Goal: Use online tool/utility: Utilize a website feature to perform a specific function

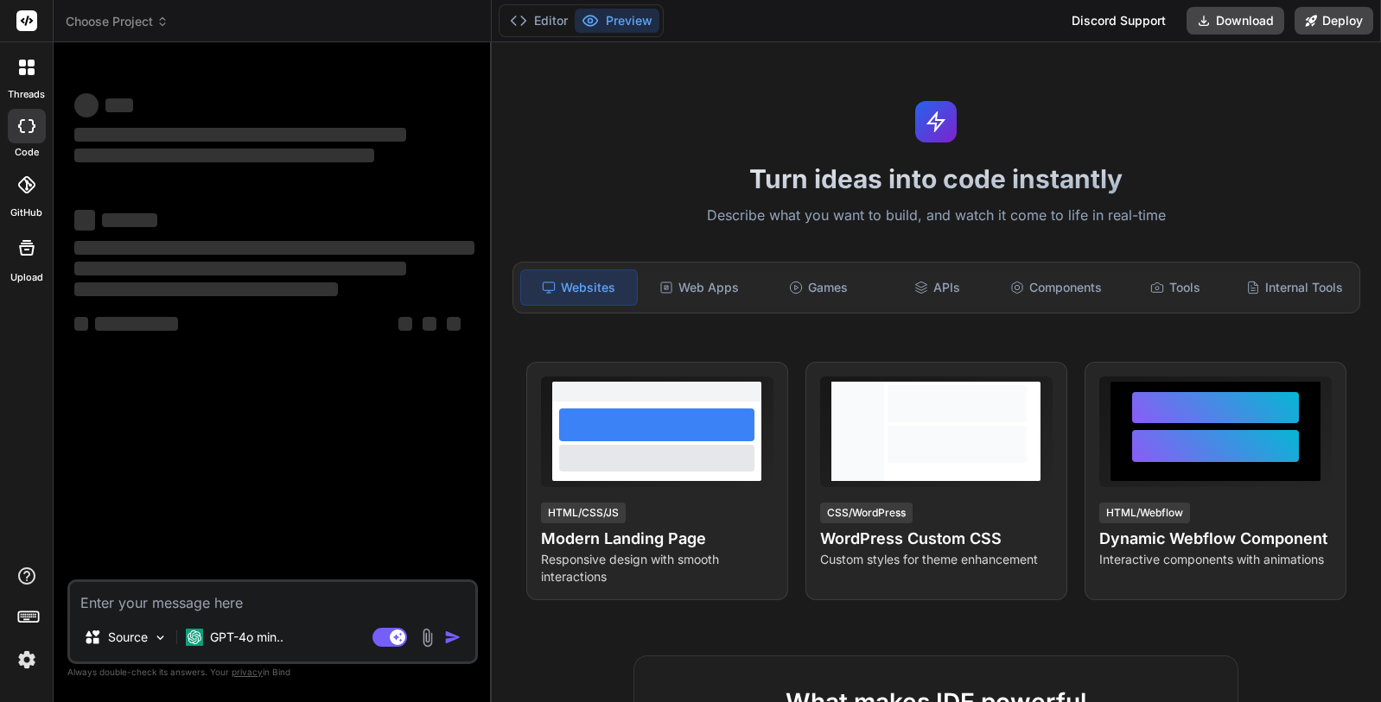
click at [125, 19] on span "Choose Project" at bounding box center [117, 21] width 103 height 17
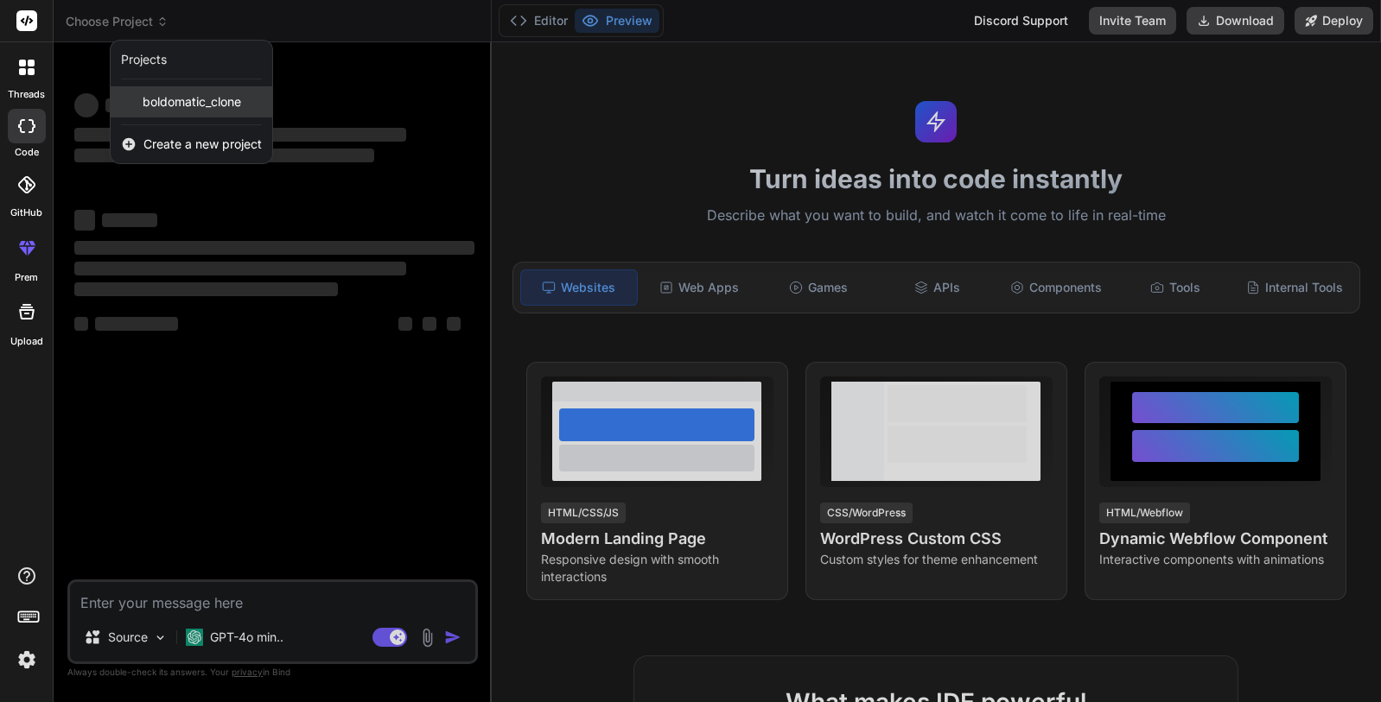
click at [175, 103] on span "boldomatic_clone" at bounding box center [192, 101] width 98 height 17
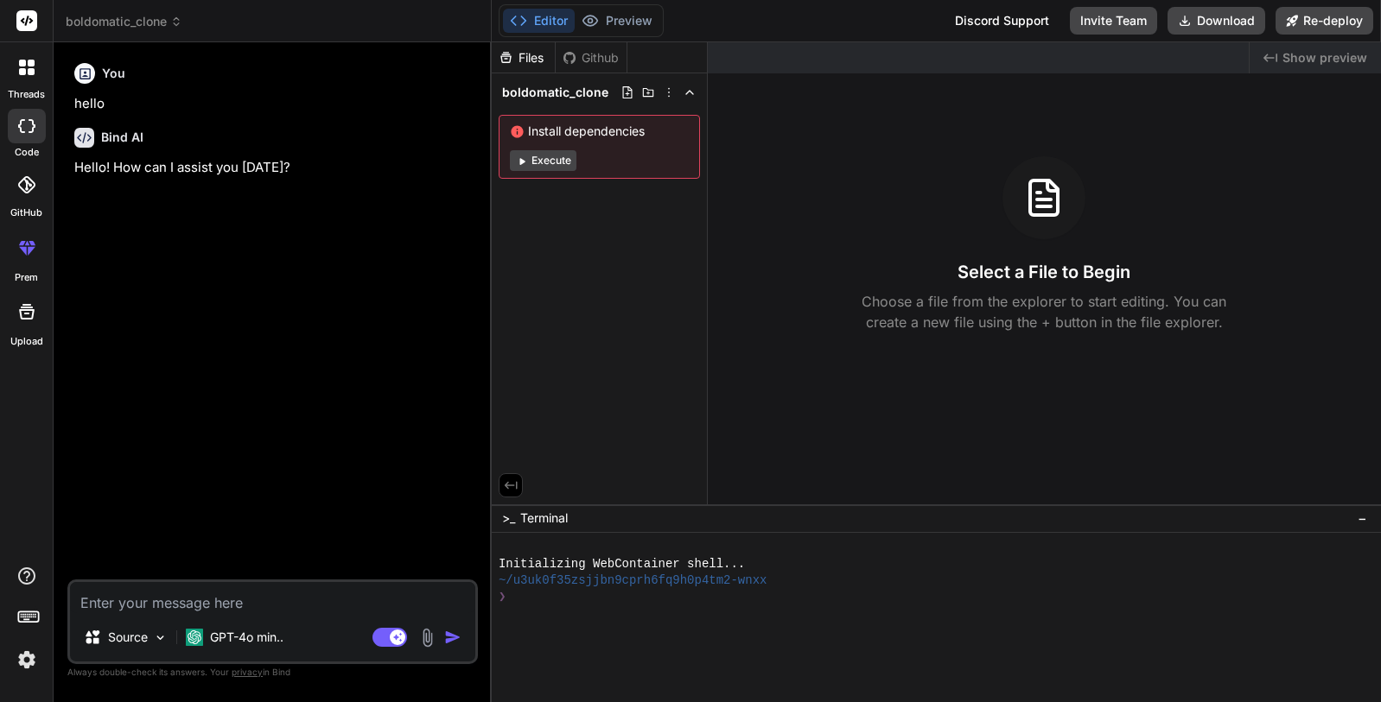
click at [287, 600] on textarea at bounding box center [272, 597] width 405 height 31
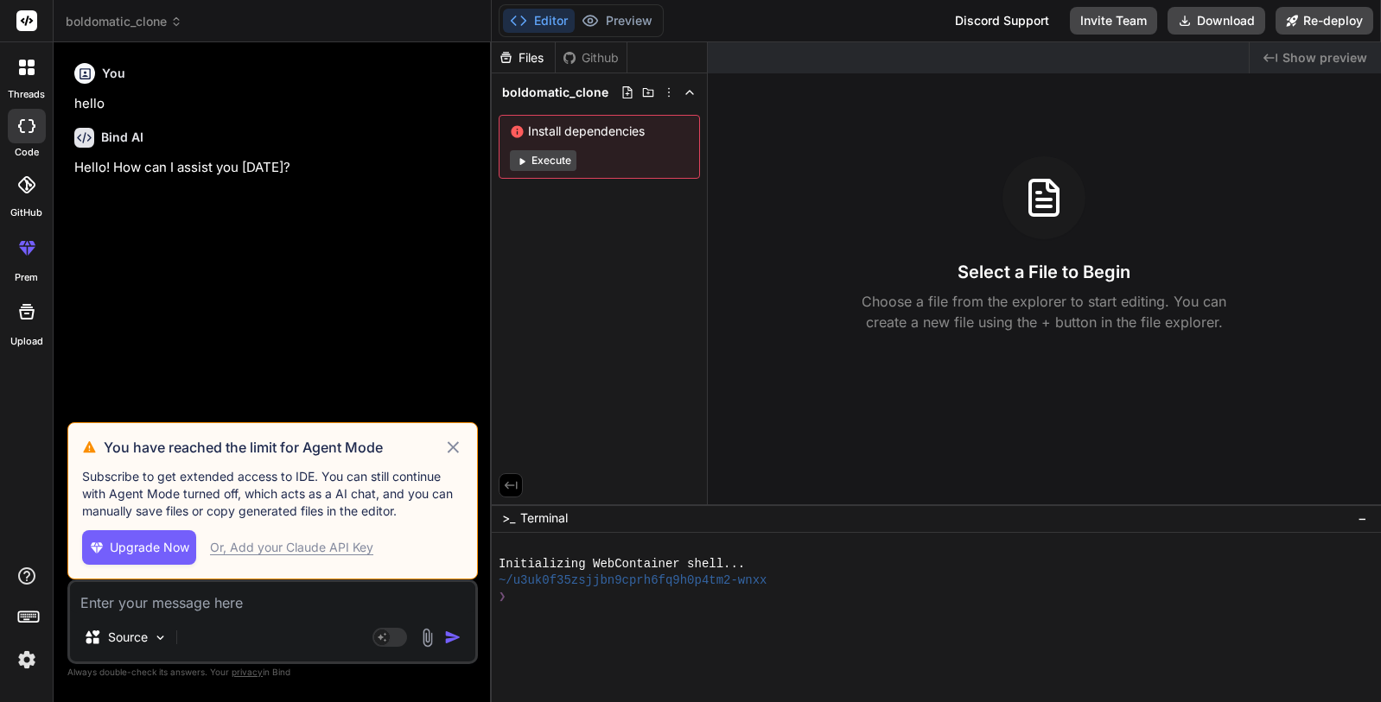
click at [538, 161] on button "Execute" at bounding box center [543, 160] width 67 height 21
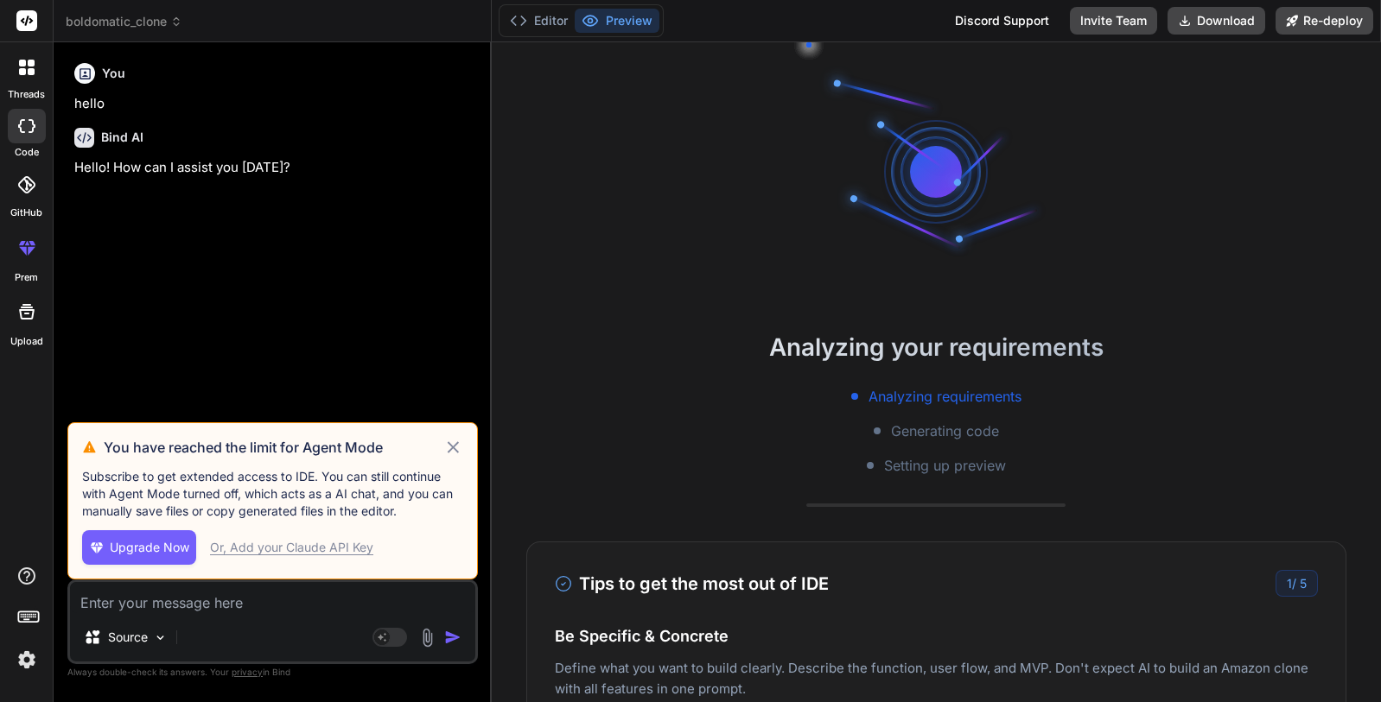
click at [621, 334] on h2 "Analyzing your requirements" at bounding box center [936, 347] width 889 height 36
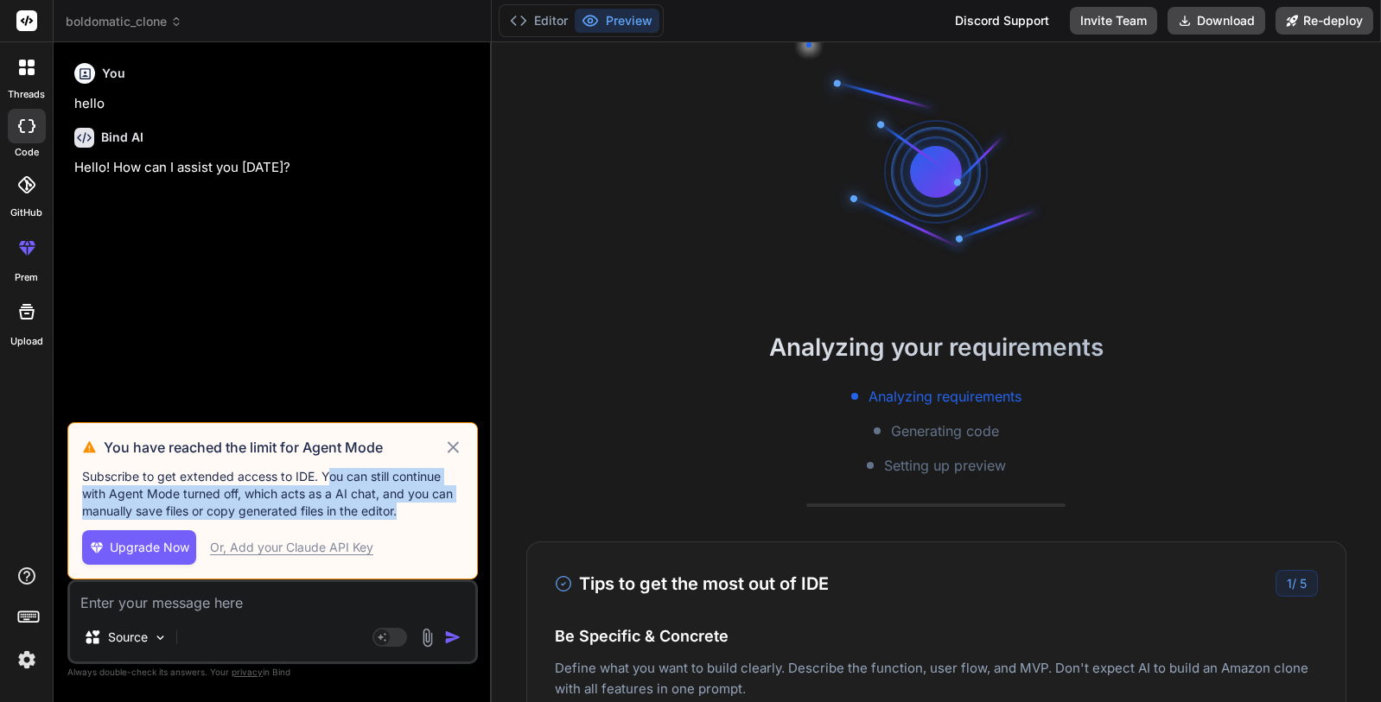
drag, startPoint x: 326, startPoint y: 479, endPoint x: 415, endPoint y: 513, distance: 95.5
click at [415, 513] on p "Subscribe to get extended access to IDE. You can still continue with Agent Mode…" at bounding box center [272, 494] width 381 height 52
click at [414, 513] on p "Subscribe to get extended access to IDE. You can still continue with Agent Mode…" at bounding box center [272, 494] width 381 height 52
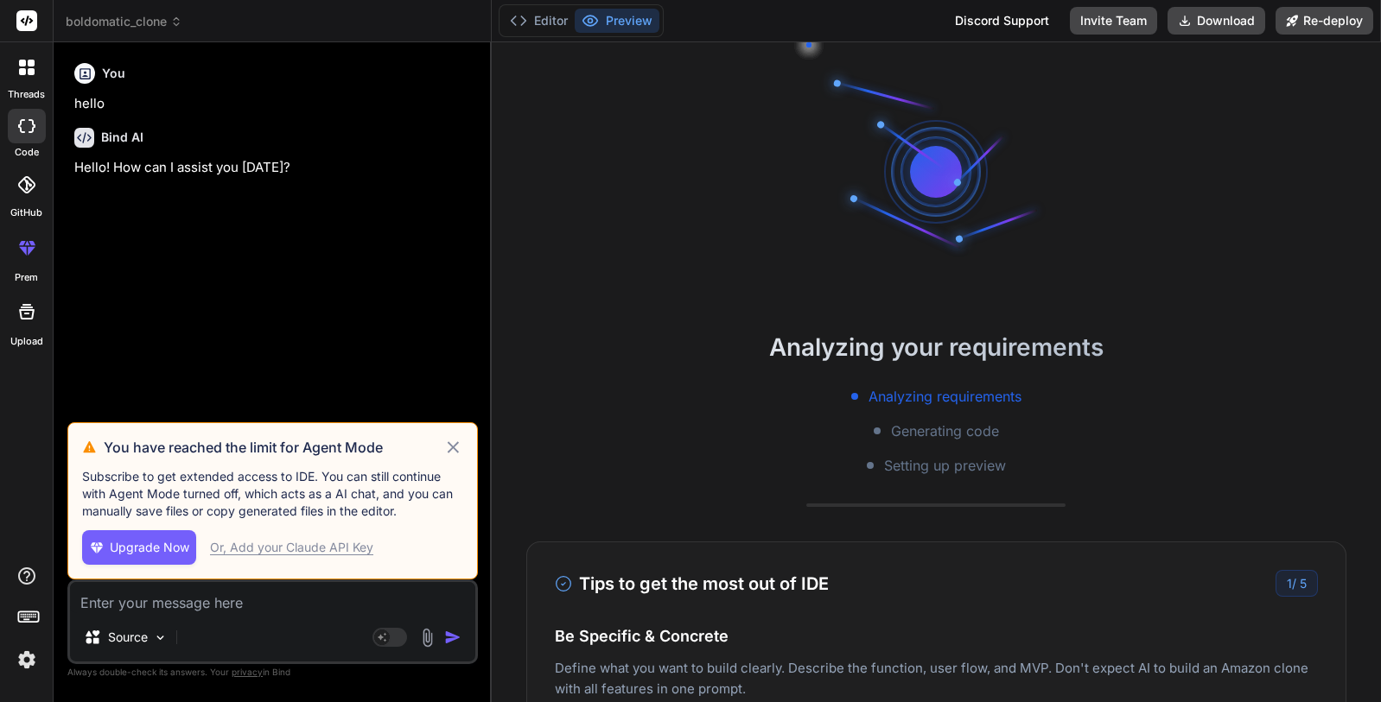
click at [457, 461] on div "You have reached the limit for Agent Mode Subscribe to get extended access to I…" at bounding box center [272, 500] width 410 height 157
click at [452, 450] on icon at bounding box center [453, 447] width 20 height 21
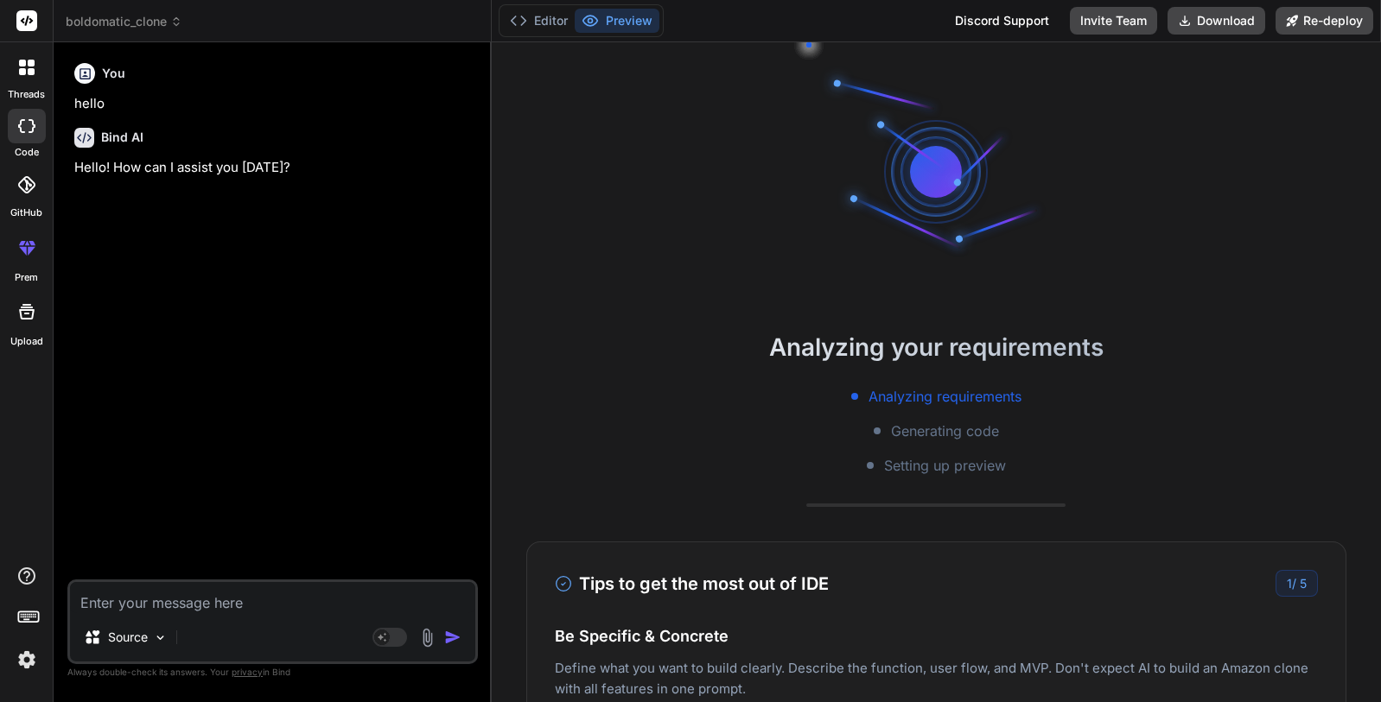
click at [288, 403] on div "You hello Bind AI Hello! How can I assist you [DATE]?" at bounding box center [274, 318] width 407 height 524
click at [148, 641] on p "Source" at bounding box center [128, 637] width 40 height 17
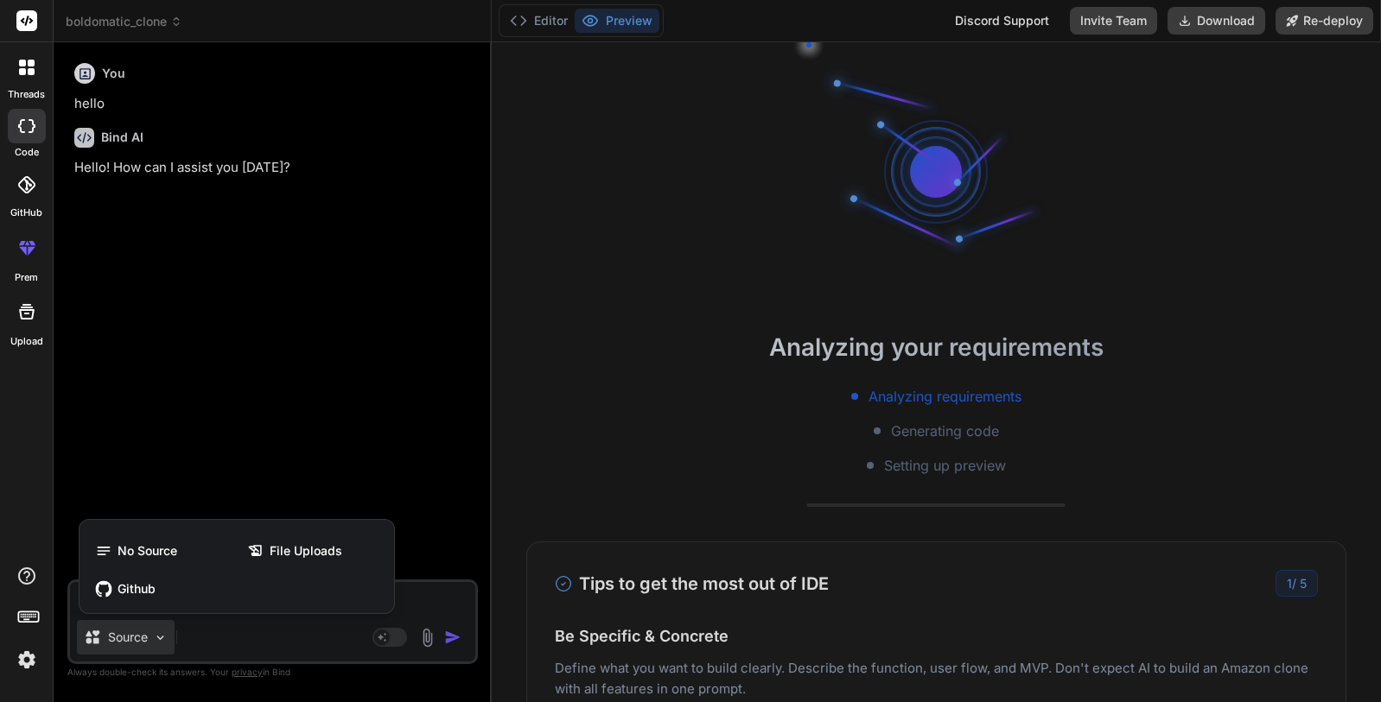
click at [232, 396] on div at bounding box center [690, 351] width 1381 height 702
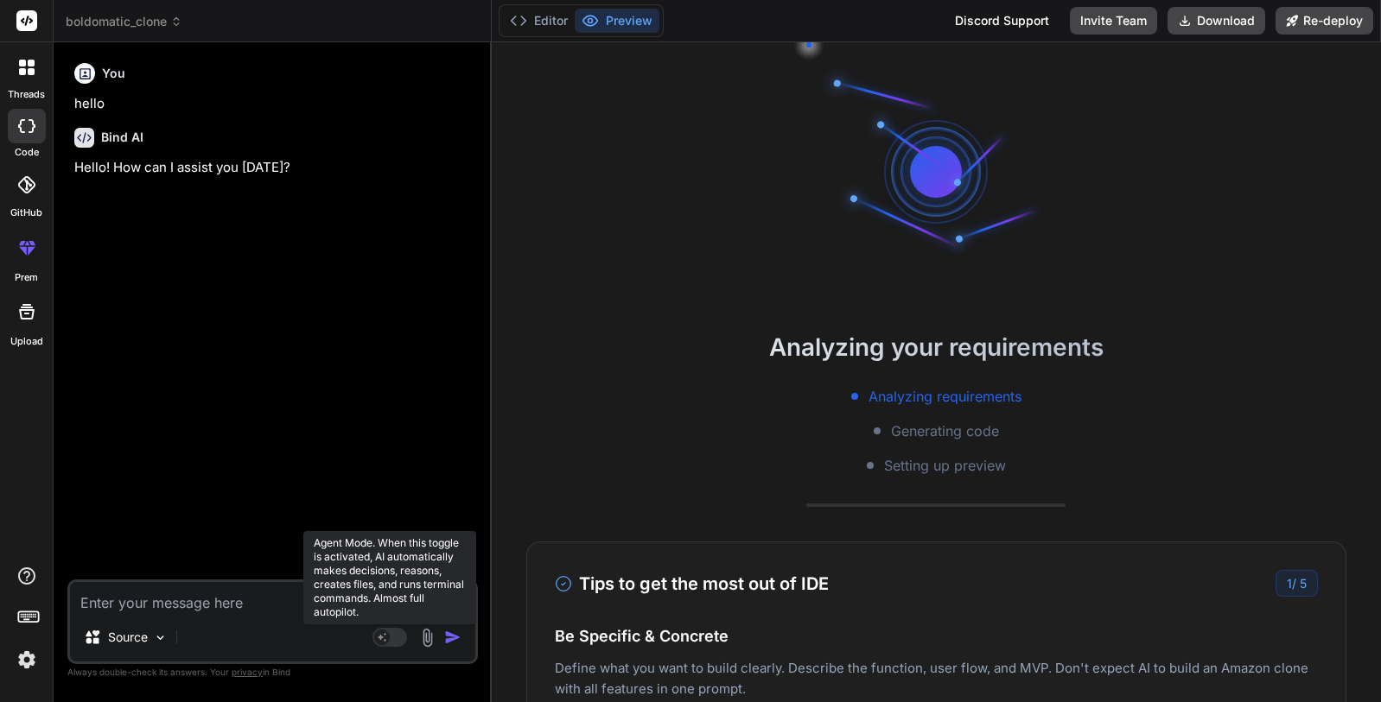
click at [388, 639] on rect at bounding box center [382, 638] width 16 height 16
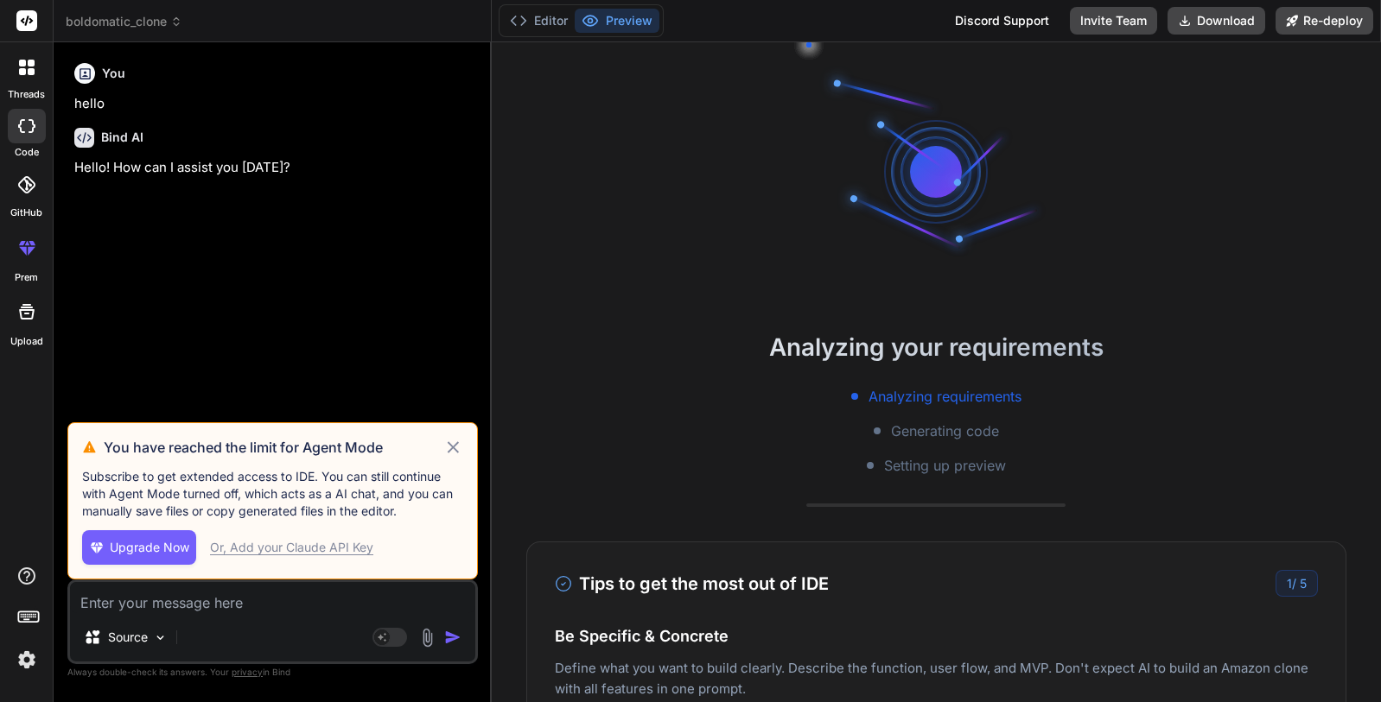
click at [241, 550] on div "Or, Add your Claude API Key" at bounding box center [291, 547] width 163 height 17
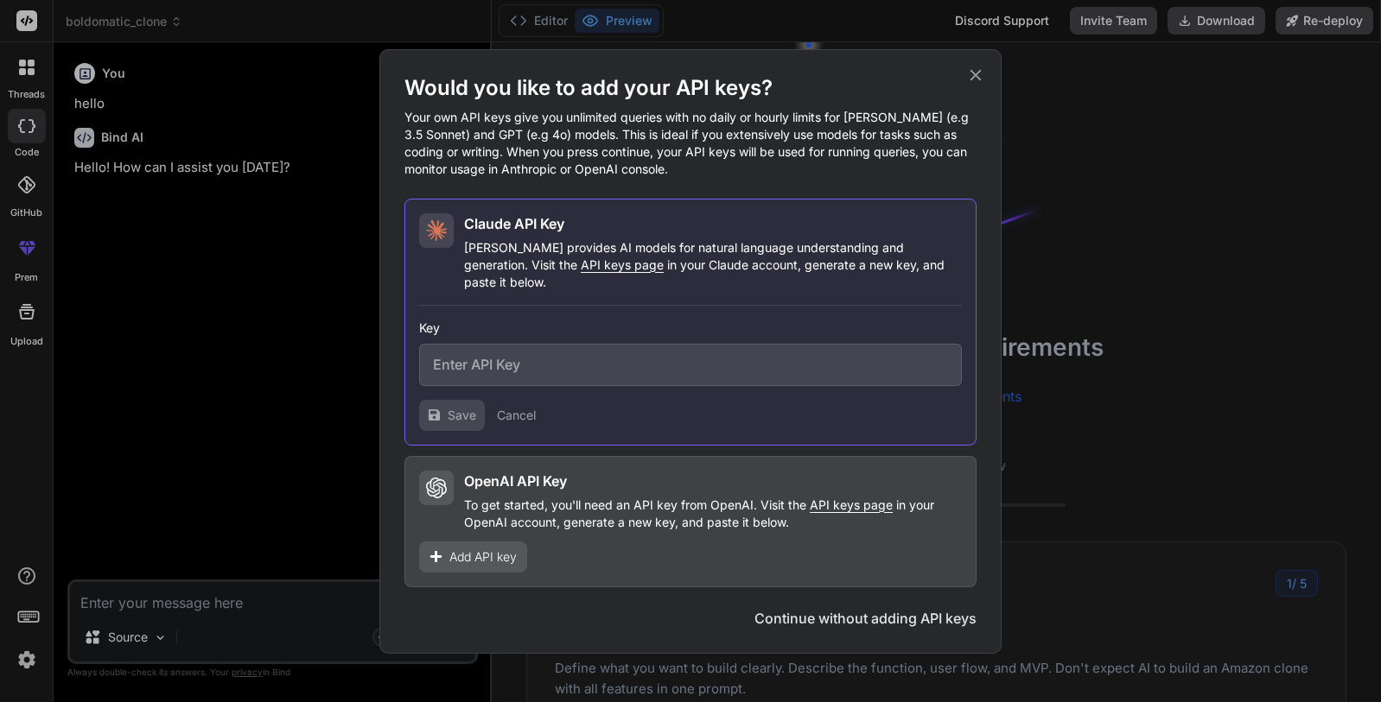
click at [638, 350] on input "text" at bounding box center [690, 365] width 543 height 42
click at [648, 306] on div "Key Save Cancel" at bounding box center [690, 368] width 543 height 125
click at [498, 549] on span "Add API key" at bounding box center [482, 557] width 67 height 17
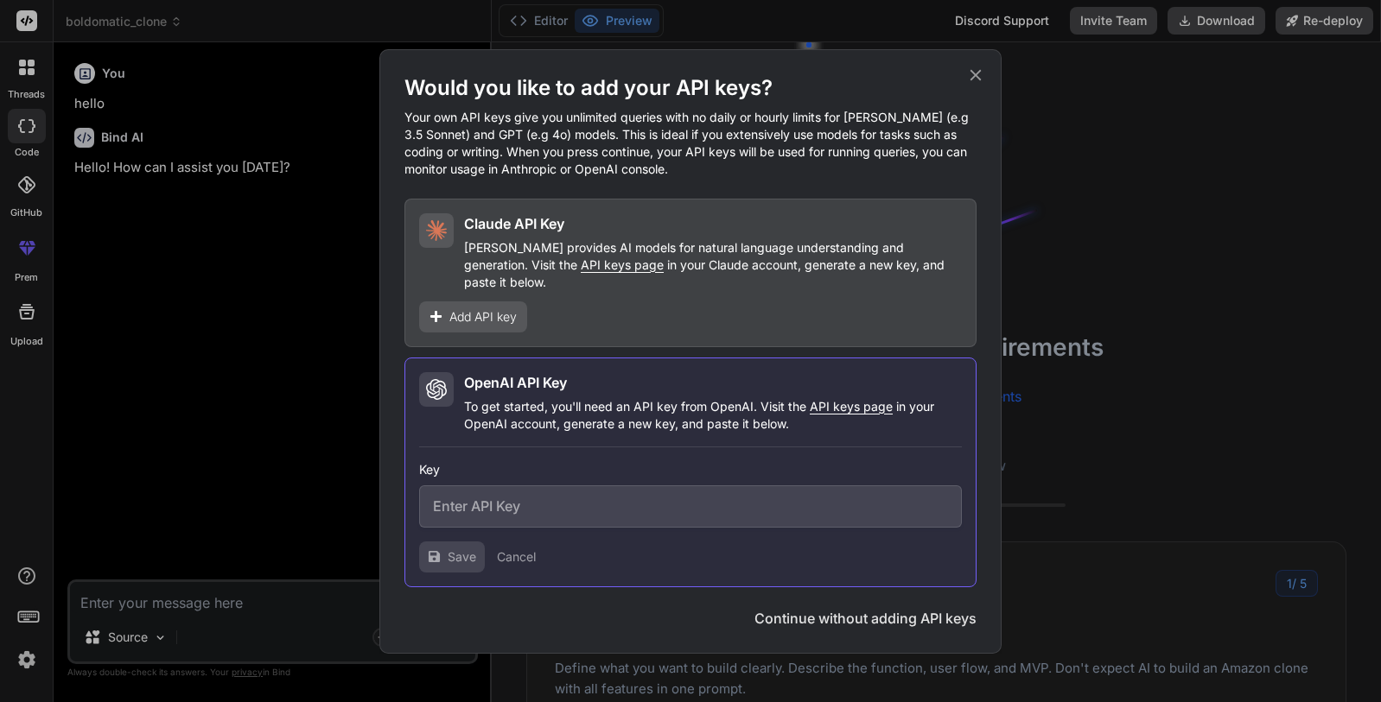
click at [499, 302] on div "Add API key" at bounding box center [473, 317] width 108 height 31
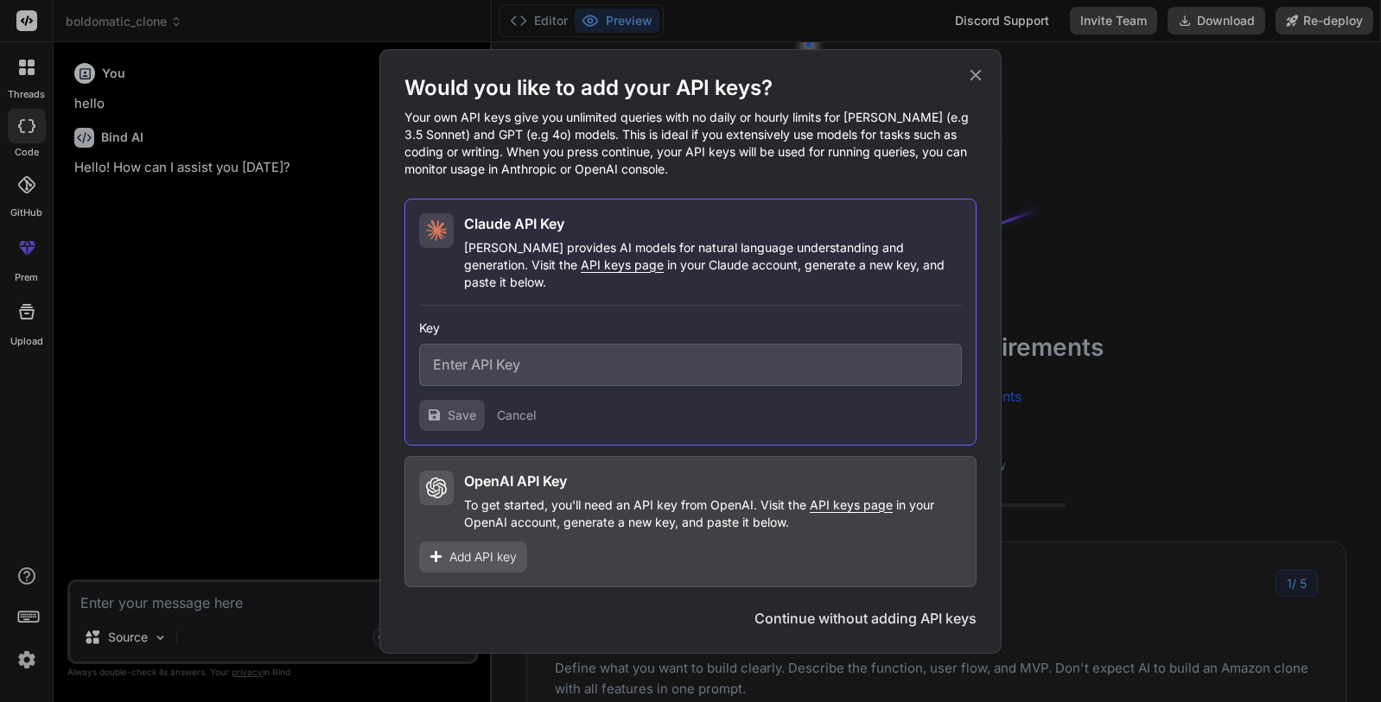
click at [704, 278] on p "[PERSON_NAME] provides AI models for natural language understanding and generat…" at bounding box center [713, 265] width 498 height 52
click at [581, 272] on span "API keys page" at bounding box center [622, 264] width 83 height 15
type textarea "x"
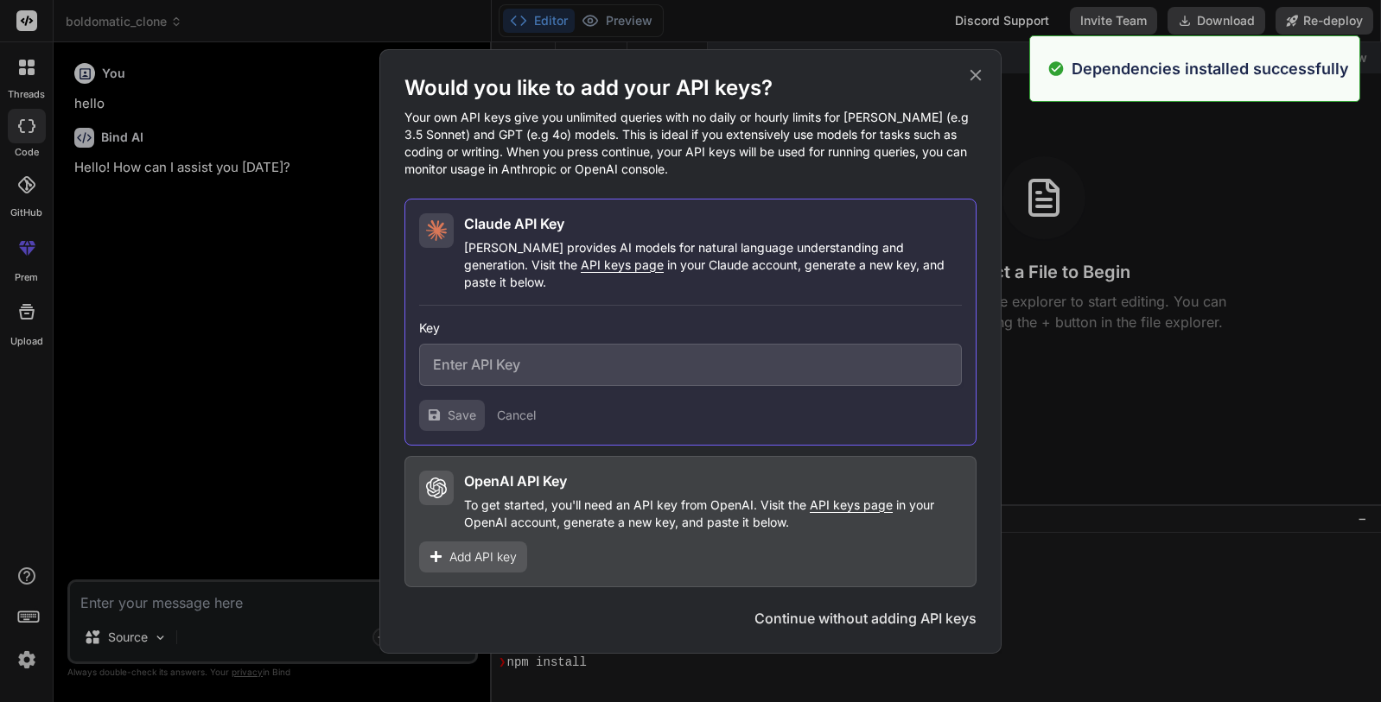
scroll to position [164, 0]
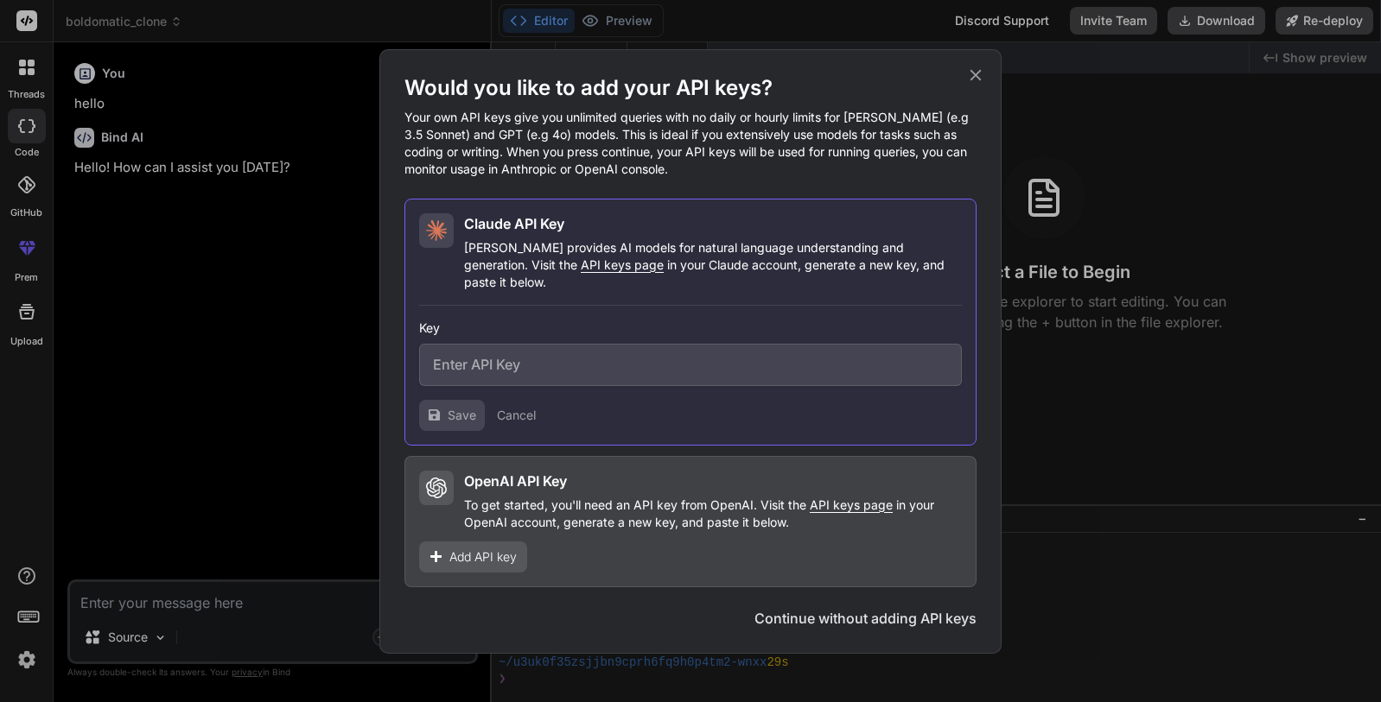
click at [174, 399] on div "Would you like to add your API keys? Your own API keys give you unlimited queri…" at bounding box center [690, 351] width 1381 height 702
